Goal: Task Accomplishment & Management: Use online tool/utility

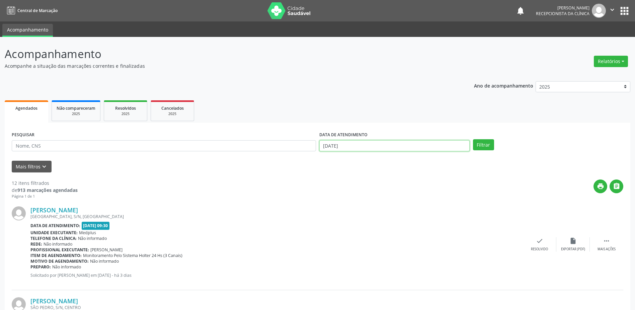
click at [325, 146] on input "[DATE]" at bounding box center [395, 145] width 150 height 11
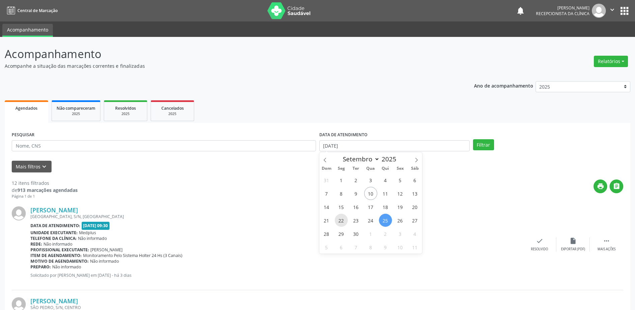
click at [339, 219] on span "22" at bounding box center [341, 219] width 13 height 13
type input "[DATE]"
click at [339, 219] on span "22" at bounding box center [341, 219] width 13 height 13
click at [487, 144] on button "Filtrar" at bounding box center [483, 144] width 21 height 11
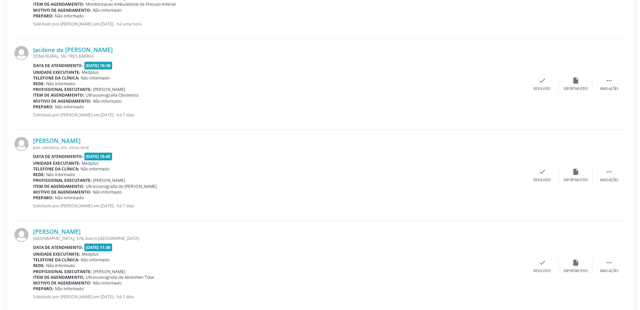
scroll to position [360, 0]
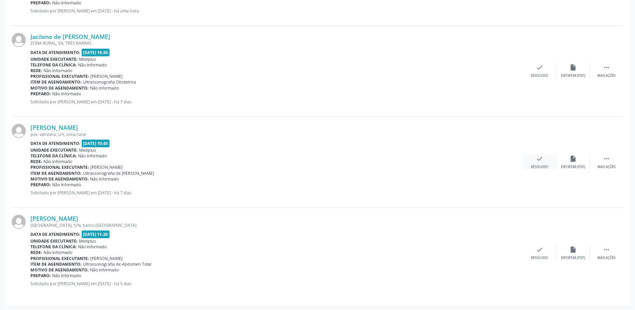
click at [533, 164] on div "check Resolvido" at bounding box center [539, 162] width 33 height 14
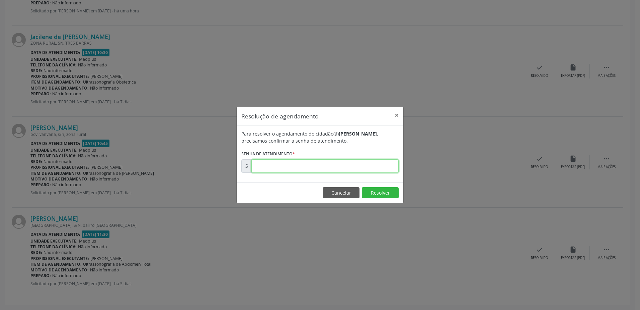
click at [289, 161] on input "text" at bounding box center [325, 165] width 147 height 13
click at [276, 166] on input "text" at bounding box center [325, 165] width 147 height 13
type input "00177014"
click at [387, 195] on button "Resolver" at bounding box center [380, 192] width 37 height 11
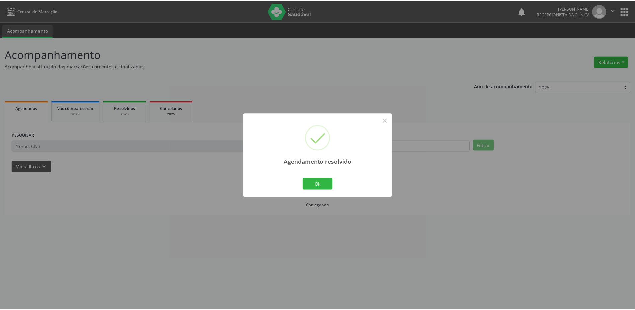
scroll to position [0, 0]
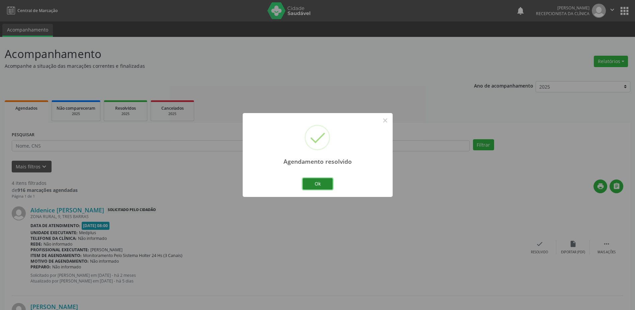
click at [324, 178] on button "Ok" at bounding box center [318, 183] width 30 height 11
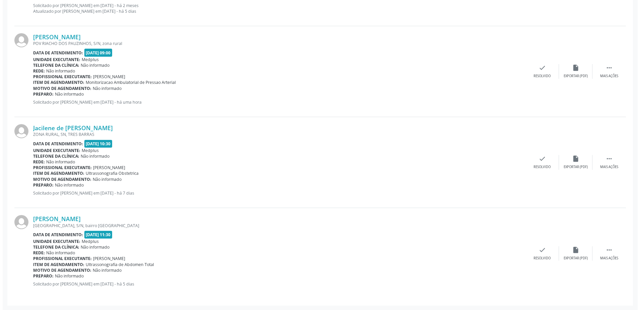
scroll to position [270, 0]
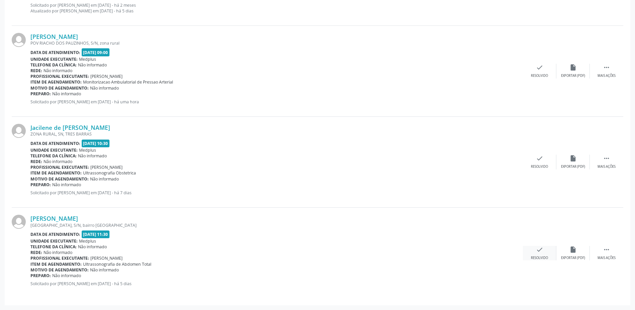
click at [538, 253] on icon "check" at bounding box center [539, 249] width 7 height 7
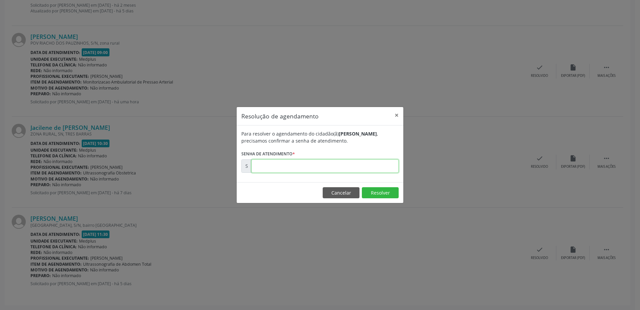
click at [293, 168] on input "text" at bounding box center [325, 165] width 147 height 13
type input "00177346"
click at [388, 192] on button "Resolver" at bounding box center [380, 192] width 37 height 11
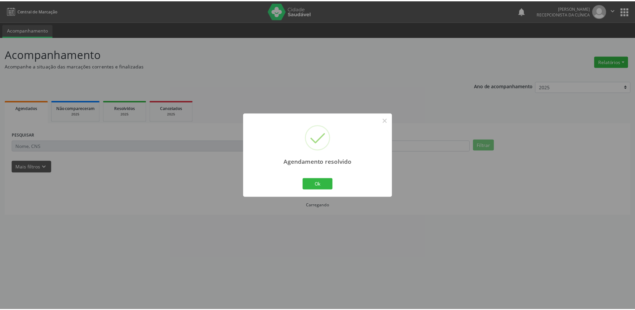
scroll to position [0, 0]
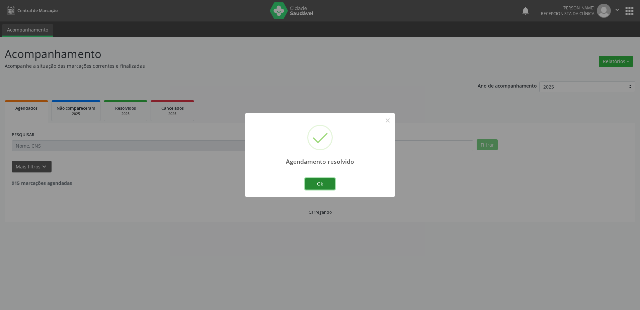
click at [320, 185] on button "Ok" at bounding box center [320, 183] width 30 height 11
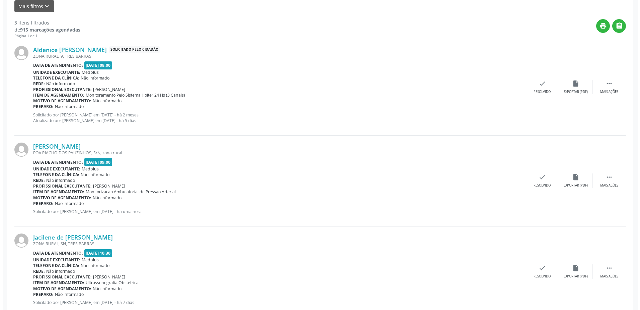
scroll to position [179, 0]
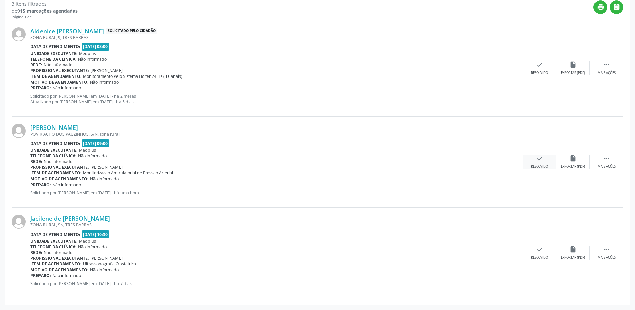
click at [542, 160] on icon "check" at bounding box center [539, 157] width 7 height 7
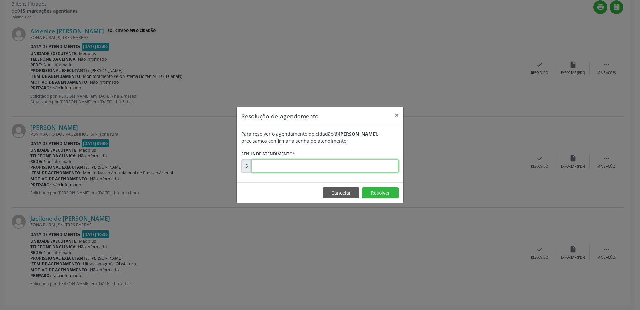
click at [261, 168] on input "text" at bounding box center [325, 165] width 147 height 13
type input "00178213"
click at [381, 194] on button "Resolver" at bounding box center [380, 192] width 37 height 11
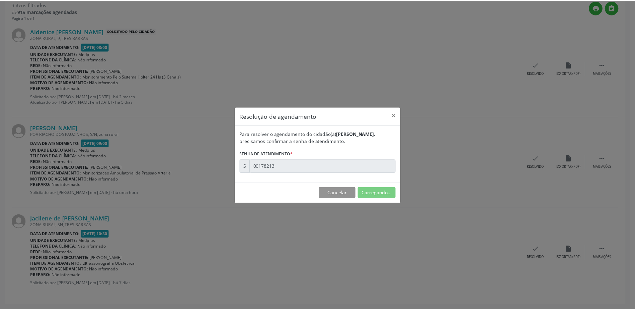
scroll to position [0, 0]
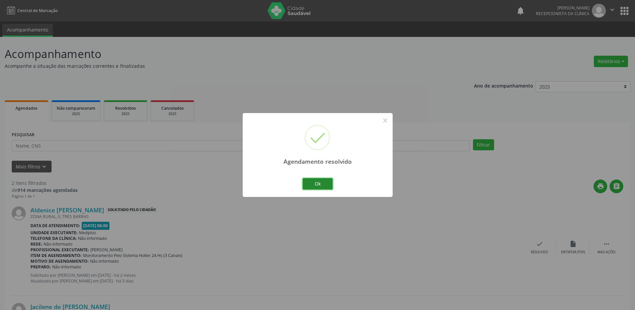
click at [325, 185] on button "Ok" at bounding box center [318, 183] width 30 height 11
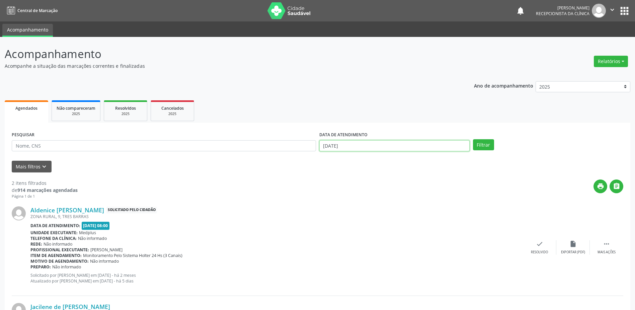
click at [328, 144] on input "[DATE]" at bounding box center [395, 145] width 150 height 11
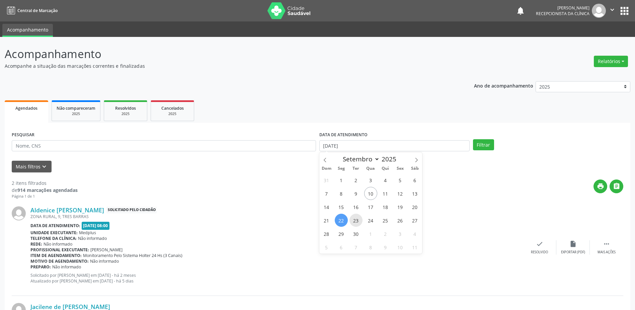
click at [355, 217] on span "23" at bounding box center [356, 219] width 13 height 13
type input "23/09/2025"
click at [355, 217] on span "23" at bounding box center [356, 219] width 13 height 13
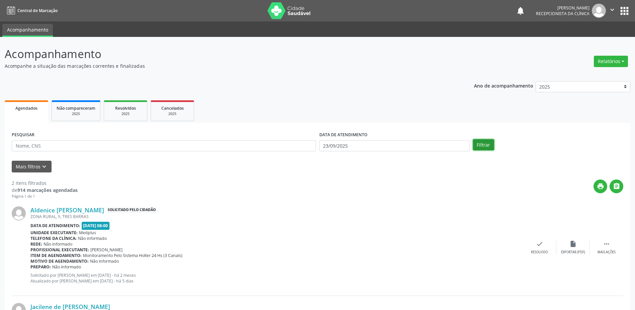
click at [480, 146] on button "Filtrar" at bounding box center [483, 144] width 21 height 11
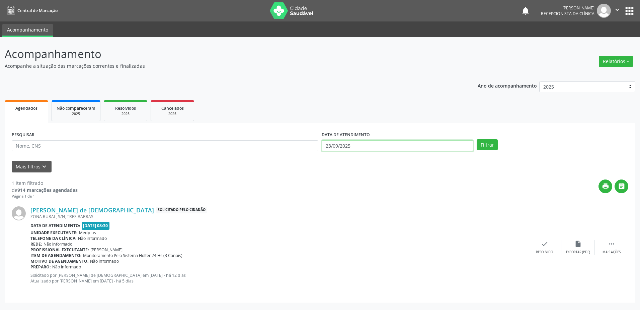
click at [344, 145] on input "23/09/2025" at bounding box center [398, 145] width 152 height 11
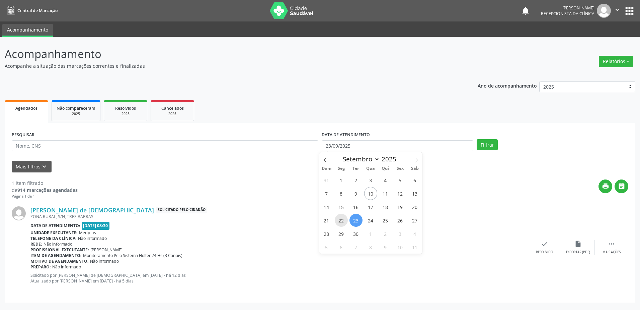
click at [346, 220] on span "22" at bounding box center [341, 219] width 13 height 13
type input "[DATE]"
click at [346, 220] on span "22" at bounding box center [341, 219] width 13 height 13
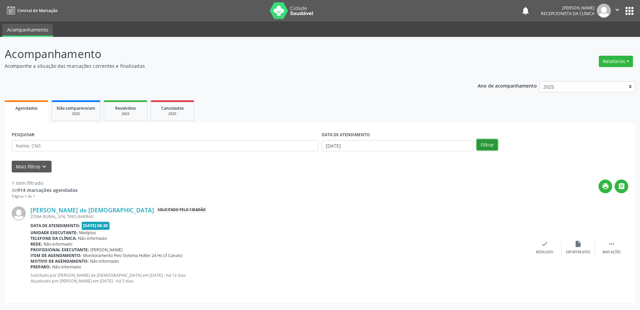
click at [491, 148] on button "Filtrar" at bounding box center [487, 144] width 21 height 11
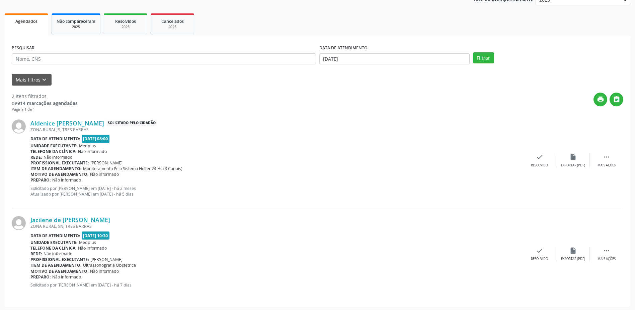
scroll to position [88, 0]
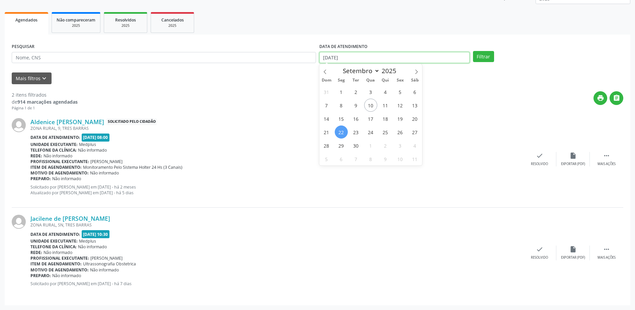
click at [331, 58] on input "[DATE]" at bounding box center [395, 57] width 150 height 11
click at [357, 133] on span "23" at bounding box center [356, 131] width 13 height 13
type input "23/09/2025"
click at [357, 133] on span "23" at bounding box center [356, 131] width 13 height 13
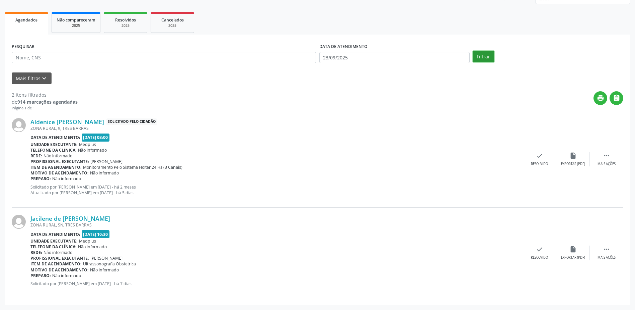
click at [484, 54] on button "Filtrar" at bounding box center [483, 56] width 21 height 11
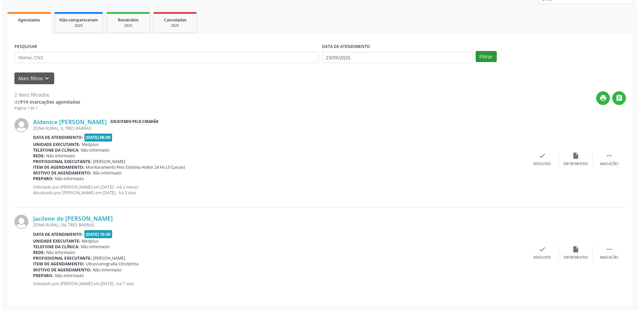
scroll to position [0, 0]
